Goal: Task Accomplishment & Management: Complete application form

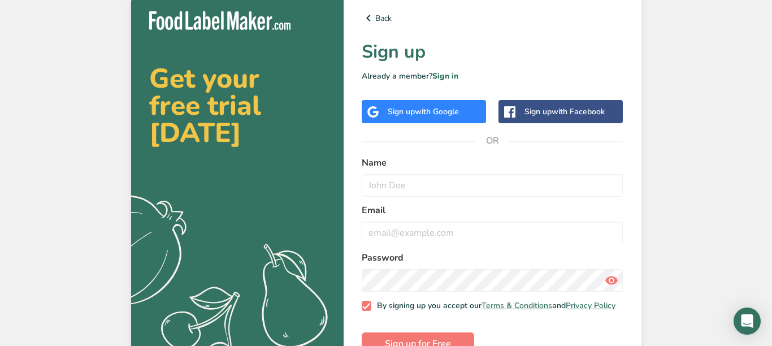
click at [453, 115] on span "with Google" at bounding box center [437, 111] width 44 height 11
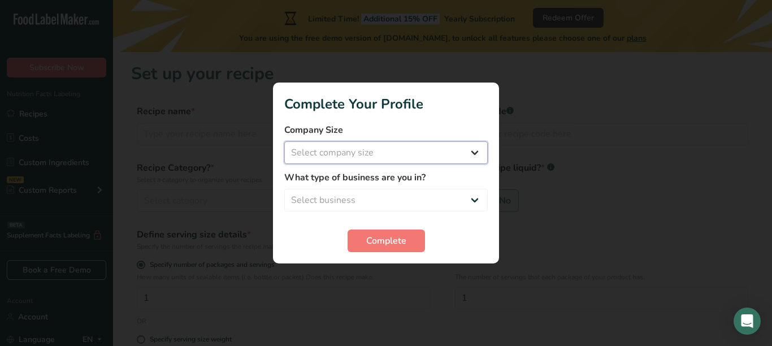
click at [478, 158] on select "Select company size Fewer than 10 Employees 10 to 50 Employees 51 to 500 Employ…" at bounding box center [385, 152] width 203 height 23
select select "1"
click at [284, 141] on select "Select company size Fewer than 10 Employees 10 to 50 Employees 51 to 500 Employ…" at bounding box center [385, 152] width 203 height 23
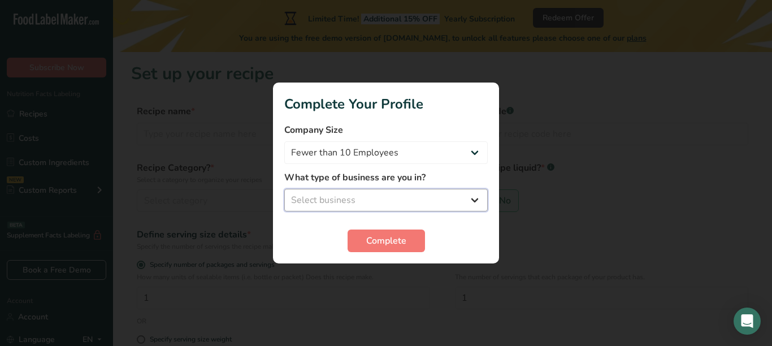
click at [477, 206] on select "Select business Packaged Food Manufacturer Restaurant & Cafe Bakery Meal Plans …" at bounding box center [385, 200] width 203 height 23
select select "8"
click at [284, 189] on select "Select business Packaged Food Manufacturer Restaurant & Cafe Bakery Meal Plans …" at bounding box center [385, 200] width 203 height 23
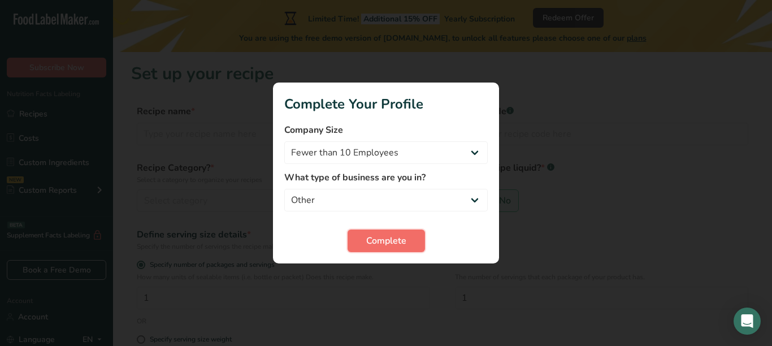
click at [399, 241] on span "Complete" at bounding box center [386, 241] width 40 height 14
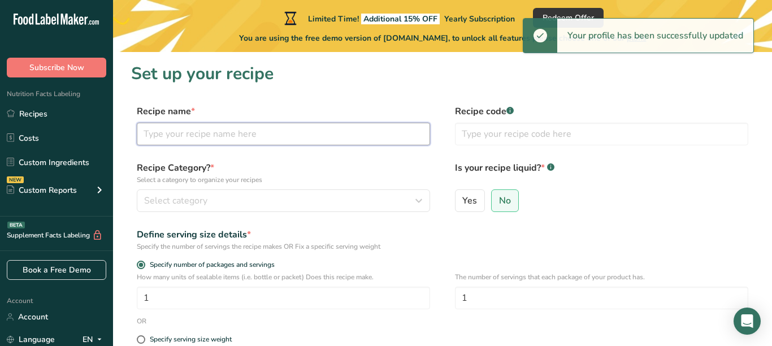
click at [327, 137] on input "text" at bounding box center [283, 134] width 293 height 23
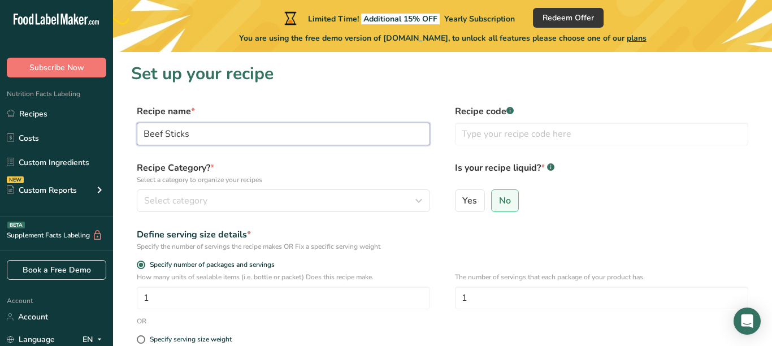
type input "Beef Sticks"
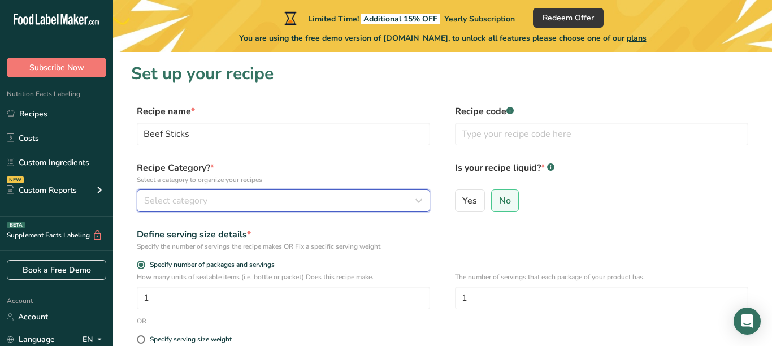
click at [428, 203] on button "Select category" at bounding box center [283, 200] width 293 height 23
click at [411, 207] on div "Select category" at bounding box center [280, 201] width 272 height 14
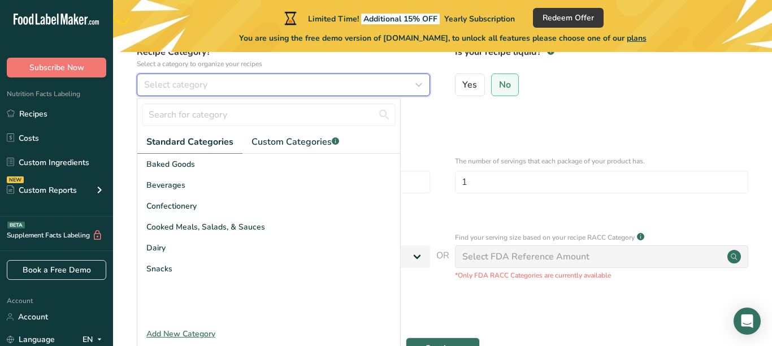
scroll to position [117, 0]
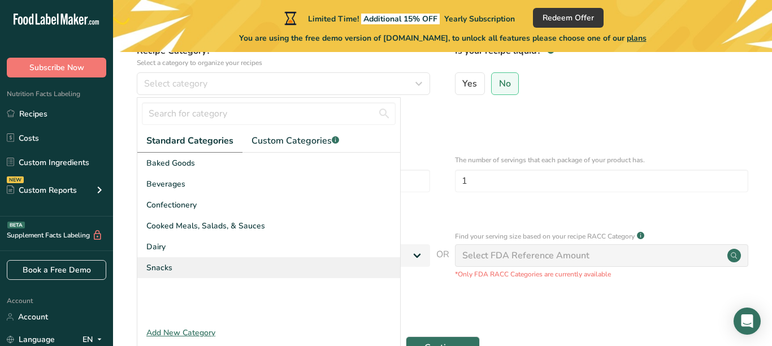
click at [164, 268] on span "Snacks" at bounding box center [159, 268] width 26 height 12
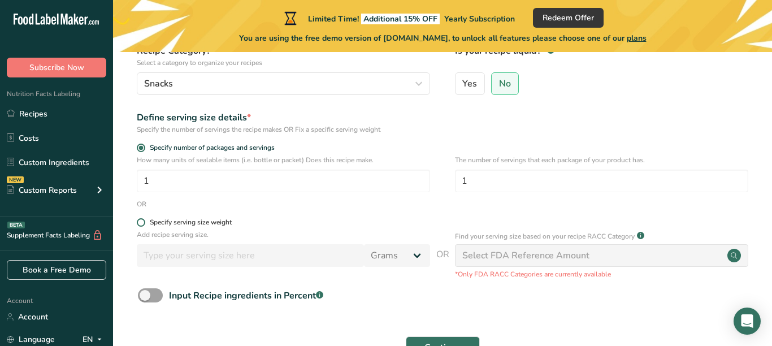
click at [146, 224] on span "Specify serving size weight" at bounding box center [188, 222] width 86 height 8
click at [144, 224] on input "Specify serving size weight" at bounding box center [140, 222] width 7 height 7
radio input "true"
radio input "false"
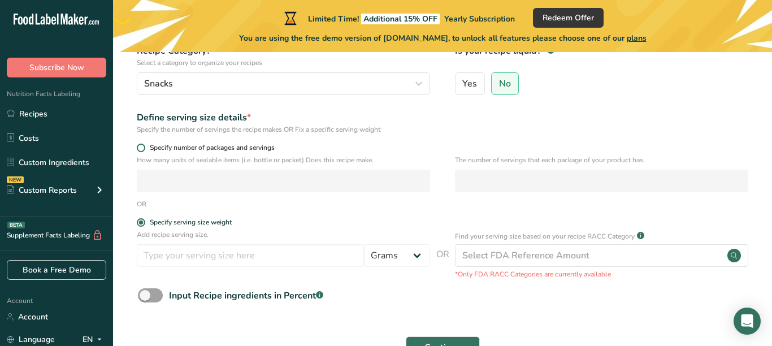
click at [152, 147] on span "Specify number of packages and servings" at bounding box center [209, 147] width 129 height 8
click at [144, 147] on input "Specify number of packages and servings" at bounding box center [140, 147] width 7 height 7
radio input "true"
radio input "false"
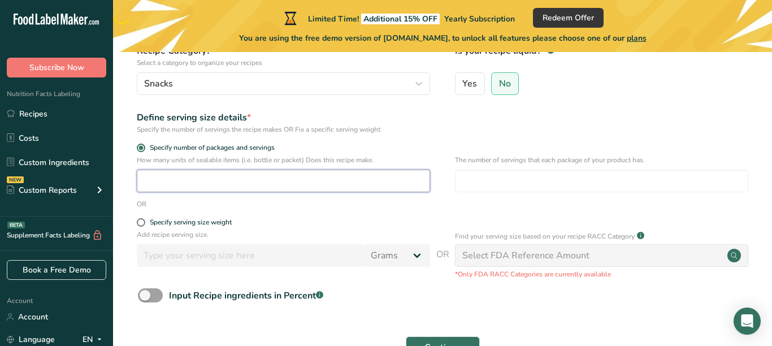
click at [188, 182] on input "number" at bounding box center [283, 180] width 293 height 23
type input "1"
click at [509, 185] on input "number" at bounding box center [601, 180] width 293 height 23
type input "1"
click at [185, 182] on input "1" at bounding box center [283, 180] width 293 height 23
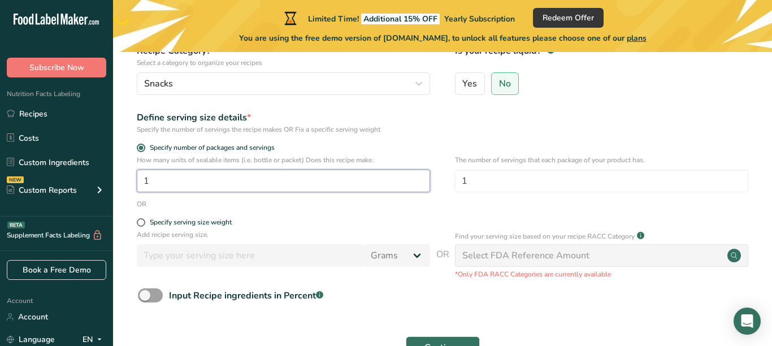
click at [173, 184] on input "1" at bounding box center [283, 180] width 293 height 23
click at [178, 186] on input "1" at bounding box center [283, 180] width 293 height 23
click at [482, 182] on input "1" at bounding box center [601, 180] width 293 height 23
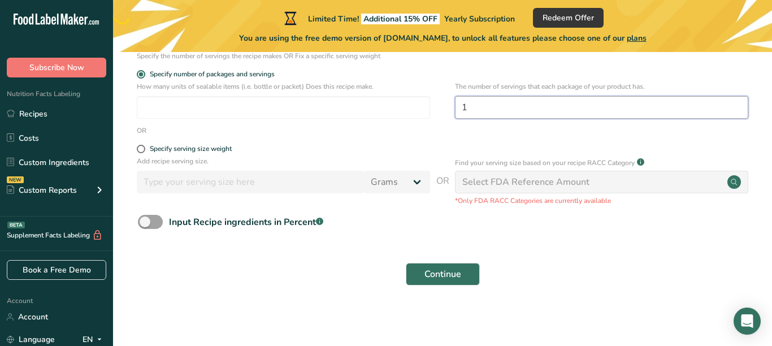
scroll to position [191, 0]
click at [516, 185] on div "Select FDA Reference Amount" at bounding box center [525, 182] width 127 height 14
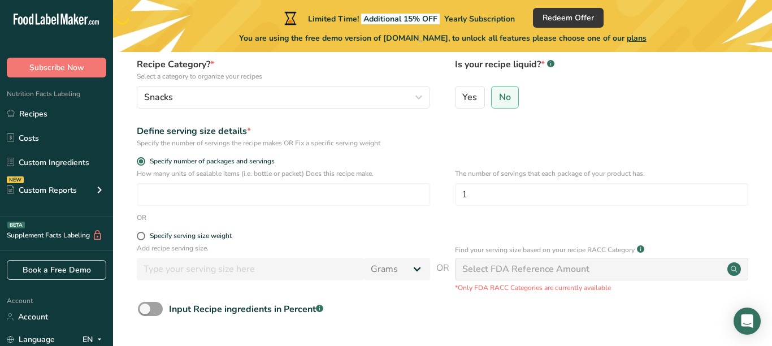
scroll to position [0, 0]
